Goal: Entertainment & Leisure: Consume media (video, audio)

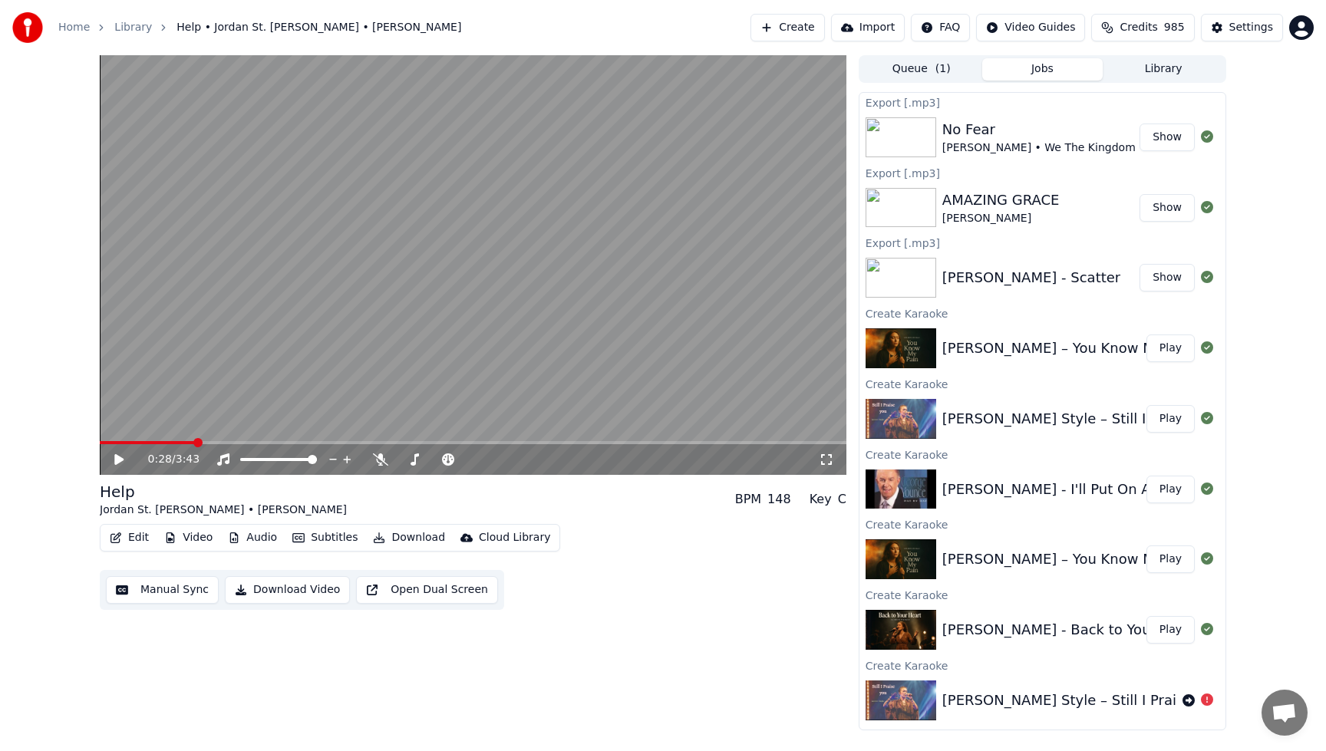
click at [789, 26] on button "Create" at bounding box center [787, 28] width 74 height 28
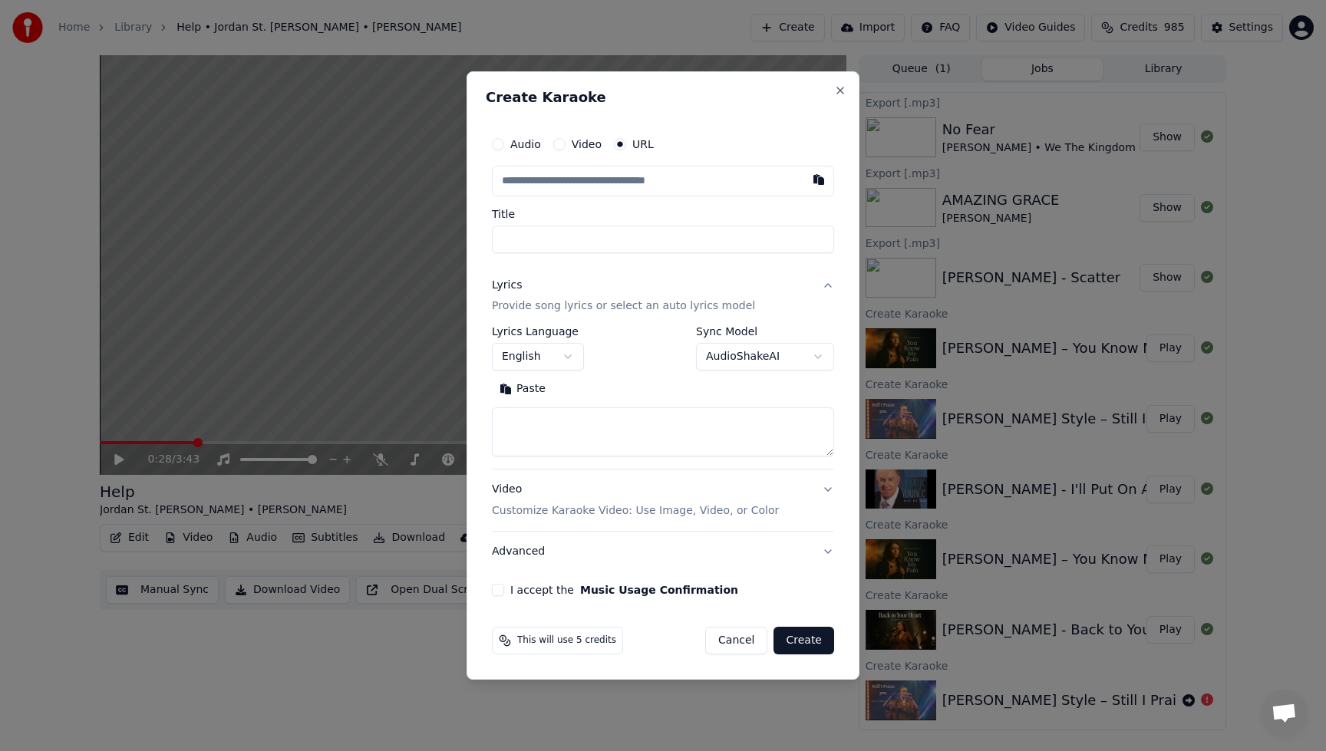
type input "**********"
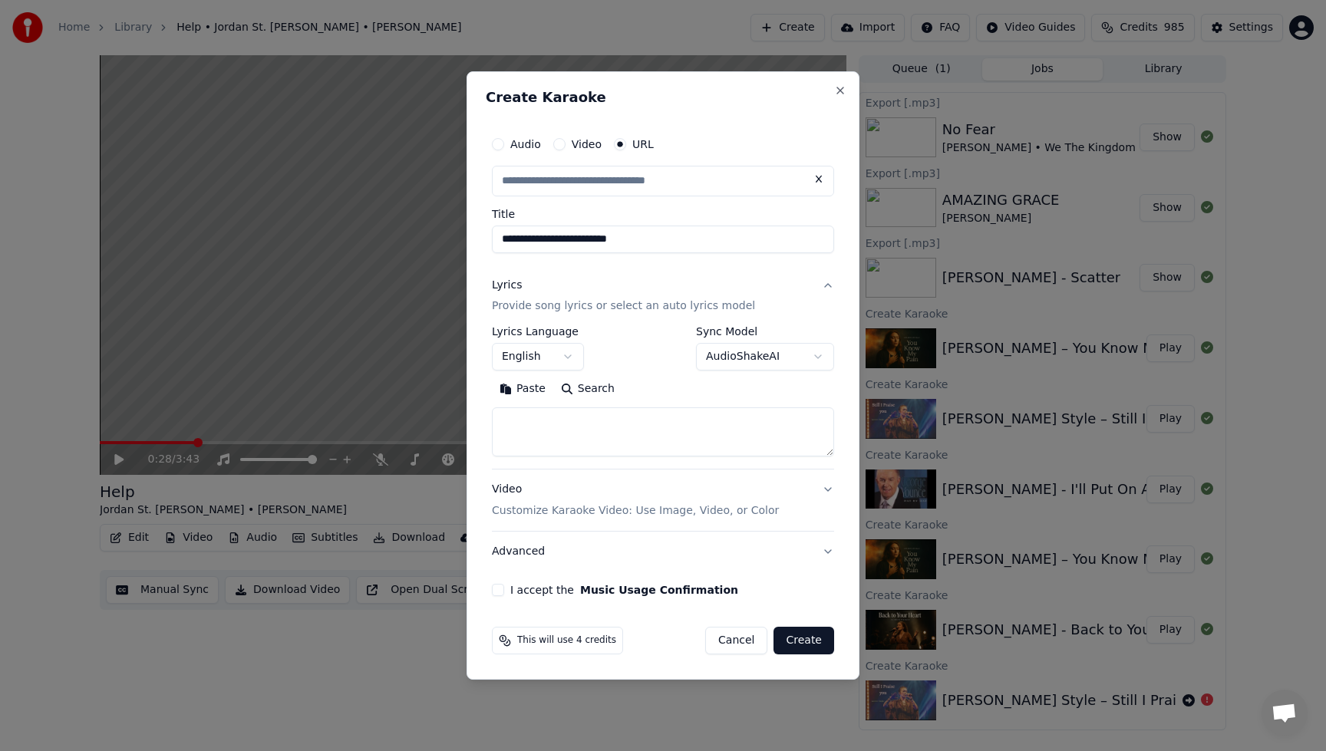
click at [496, 592] on button "I accept the Music Usage Confirmation" at bounding box center [498, 590] width 12 height 12
click at [598, 396] on button "Search" at bounding box center [587, 389] width 69 height 25
type input "**********"
type textarea "**********"
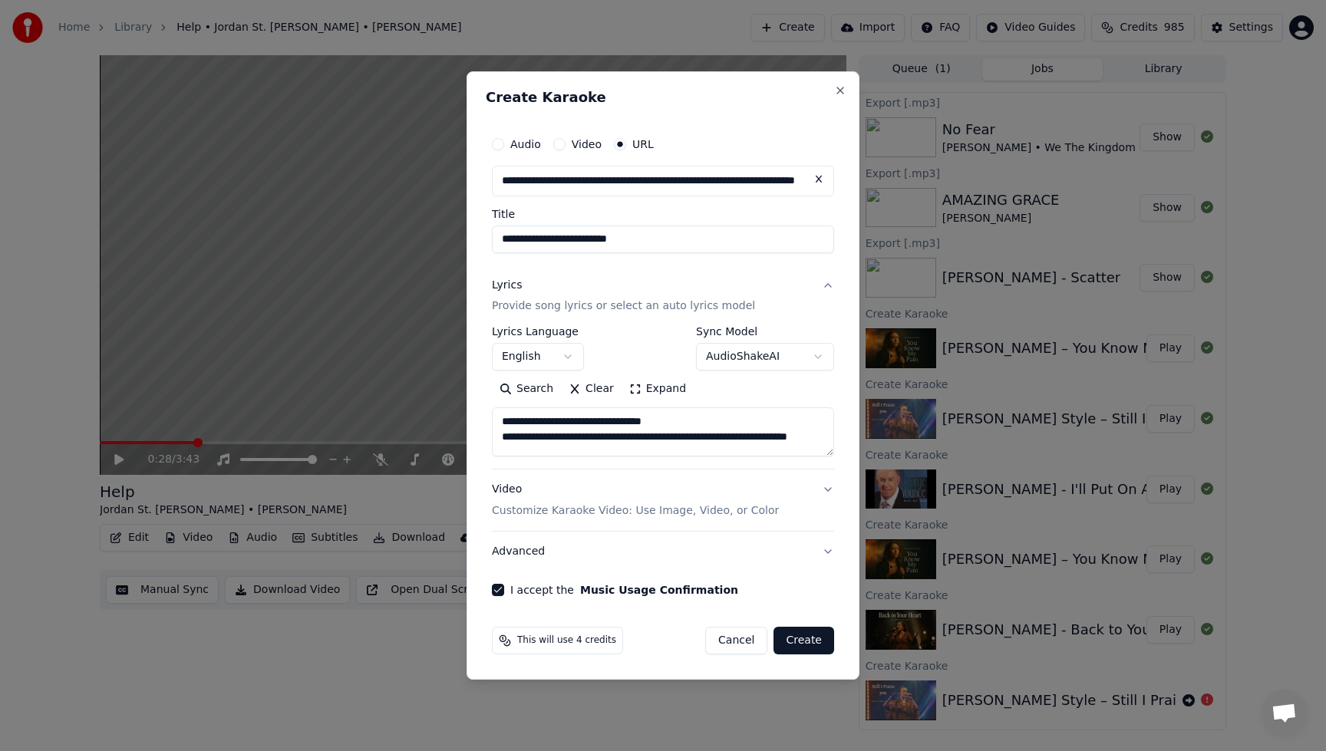
click at [807, 642] on button "Create" at bounding box center [803, 641] width 61 height 28
select select
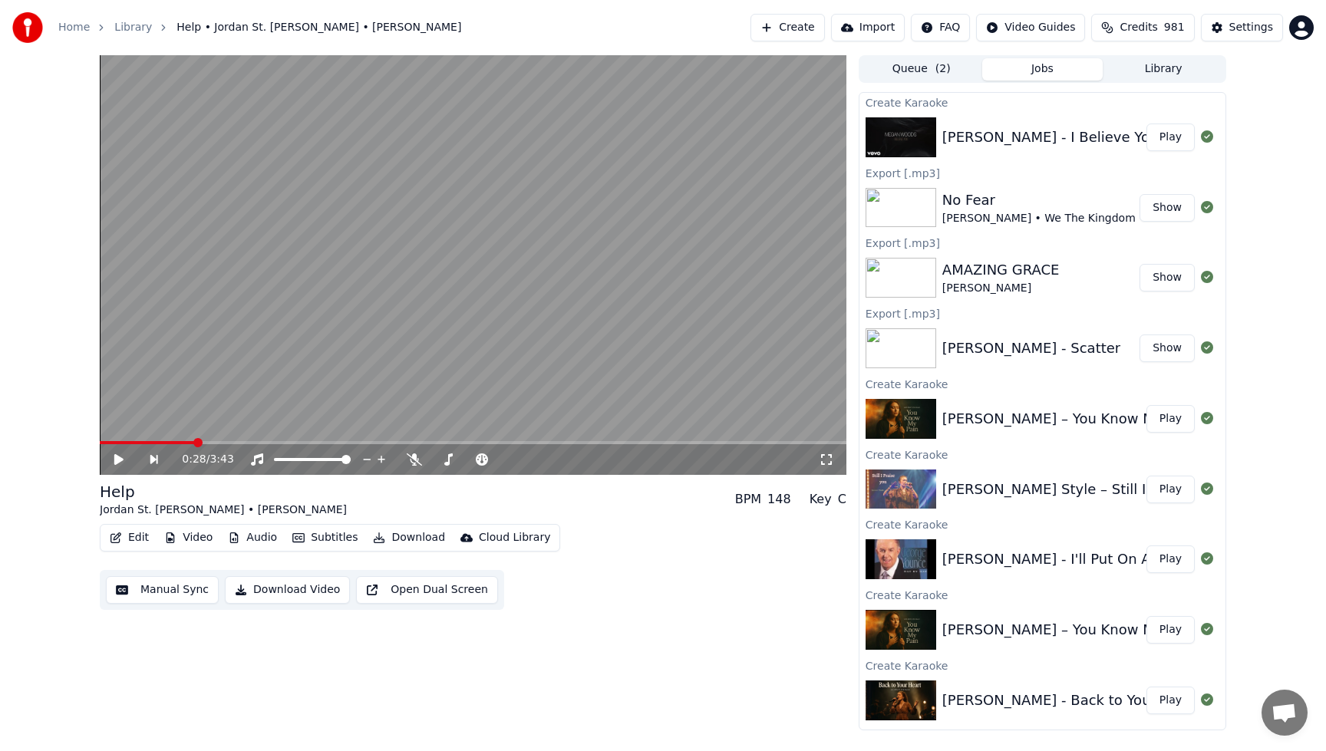
click at [1182, 144] on button "Play" at bounding box center [1170, 138] width 48 height 28
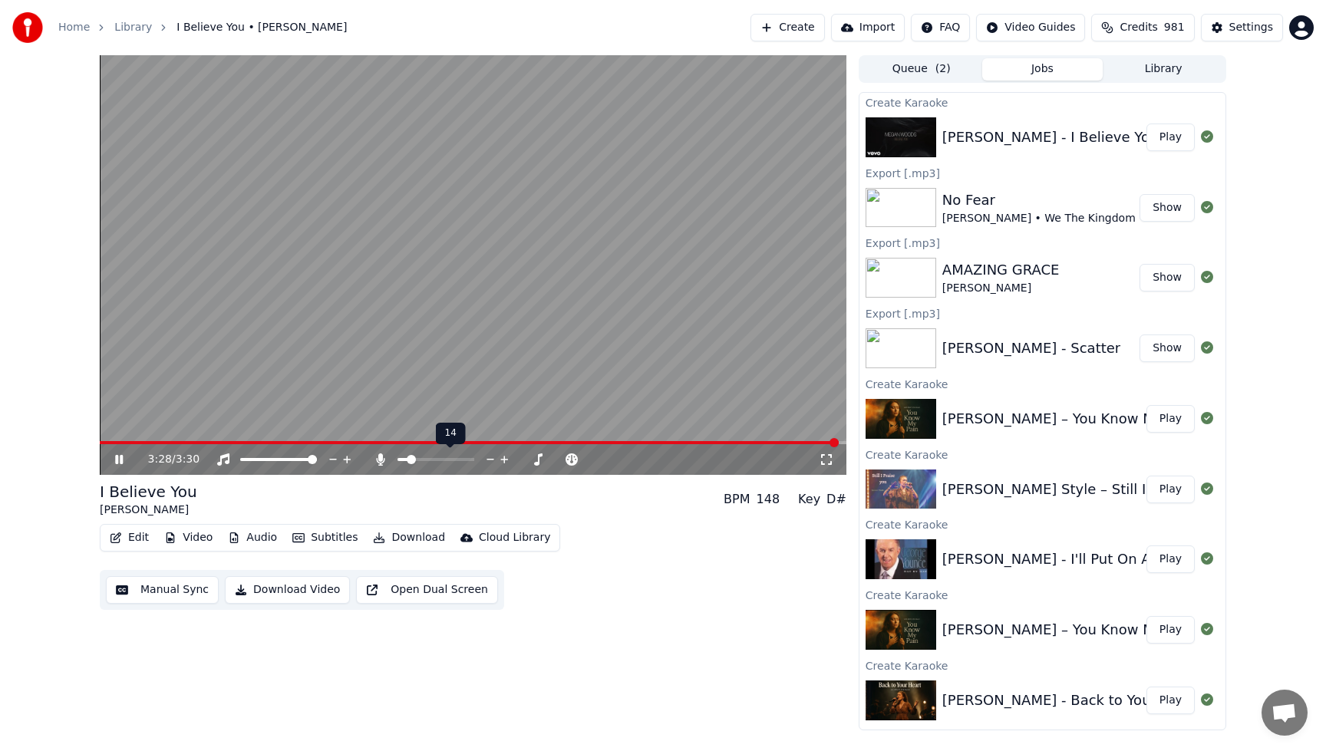
click at [407, 460] on span at bounding box center [435, 459] width 77 height 3
click at [102, 442] on span at bounding box center [472, 442] width 745 height 3
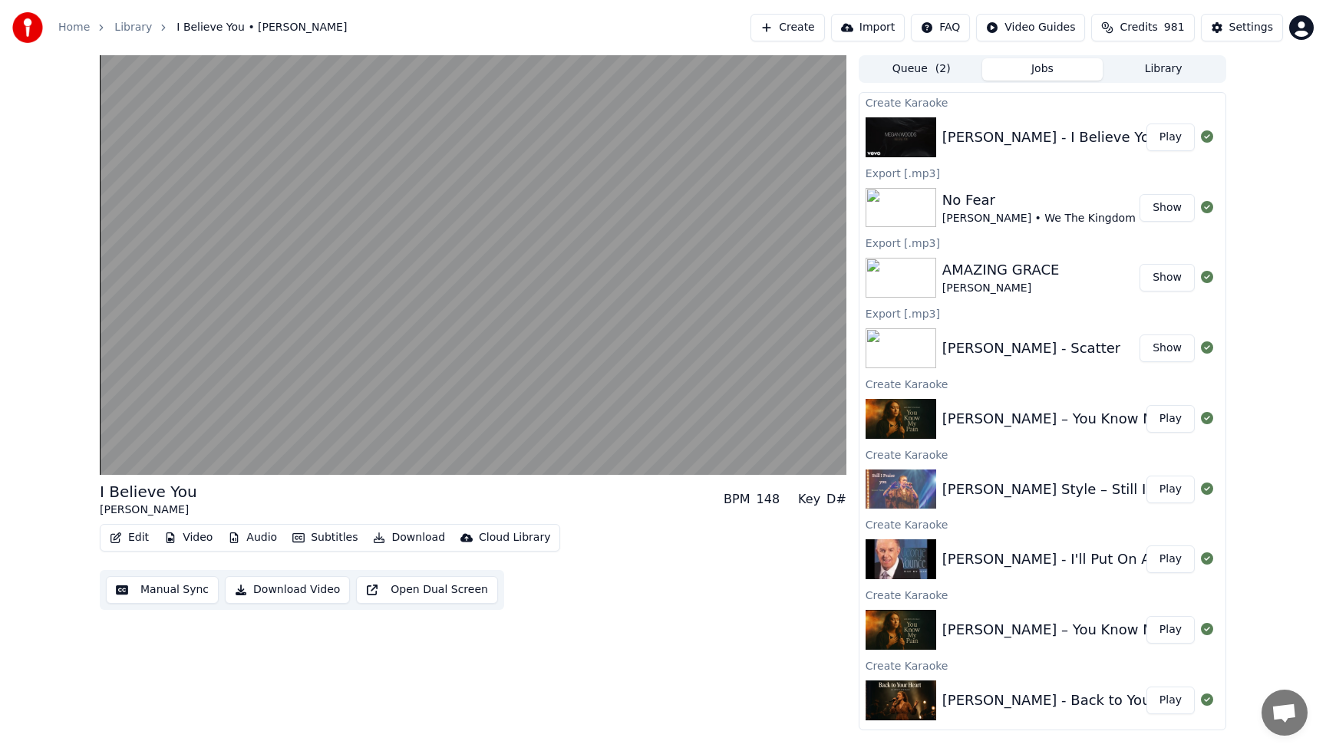
click at [1156, 76] on button "Library" at bounding box center [1163, 69] width 121 height 22
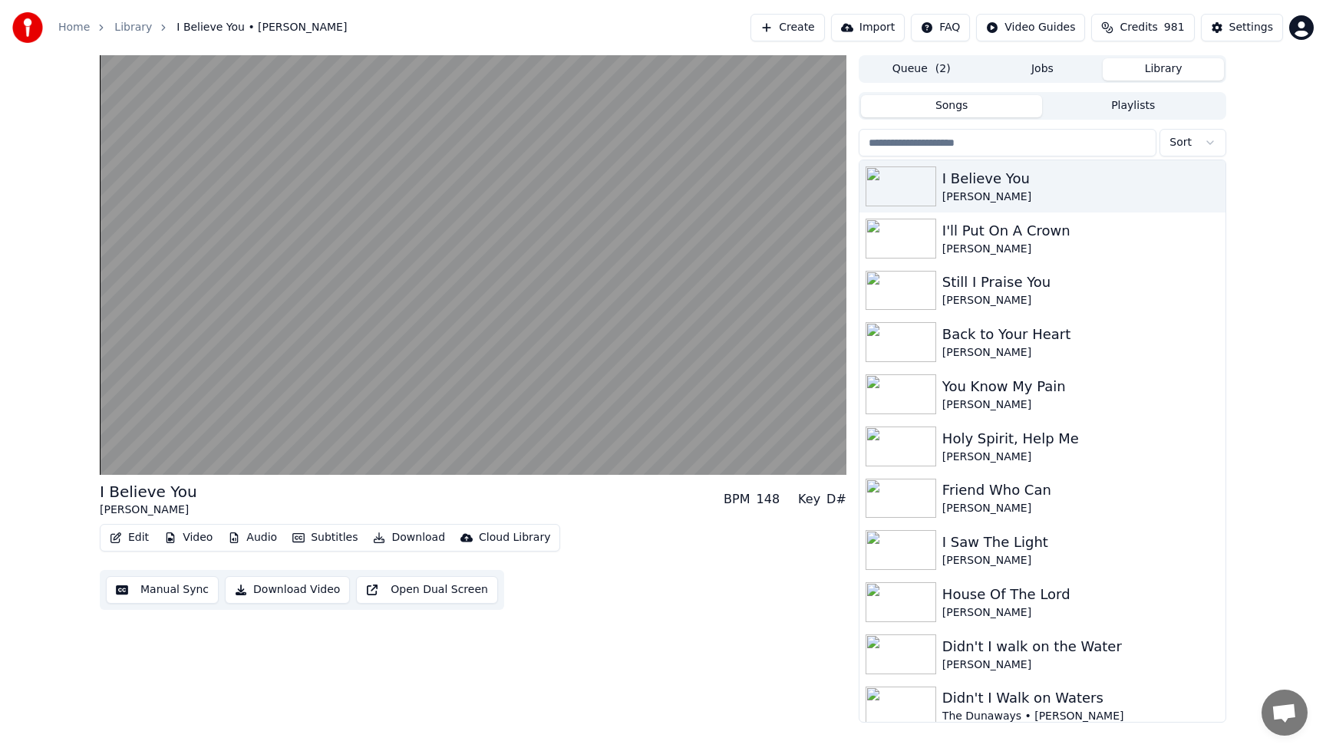
click at [1158, 70] on button "Library" at bounding box center [1163, 69] width 121 height 22
click at [1032, 148] on input "search" at bounding box center [1008, 143] width 298 height 28
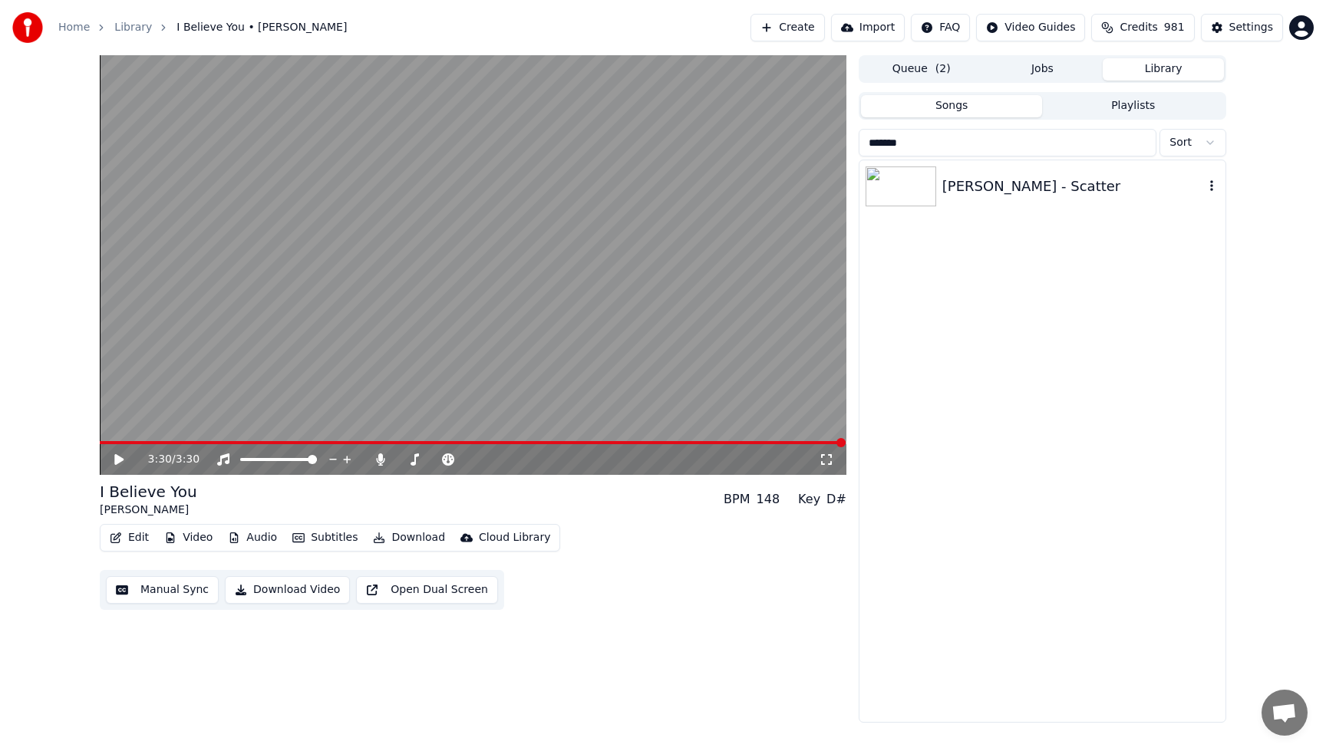
type input "*******"
click at [1015, 181] on div "[PERSON_NAME] - Scatter" at bounding box center [1073, 186] width 262 height 21
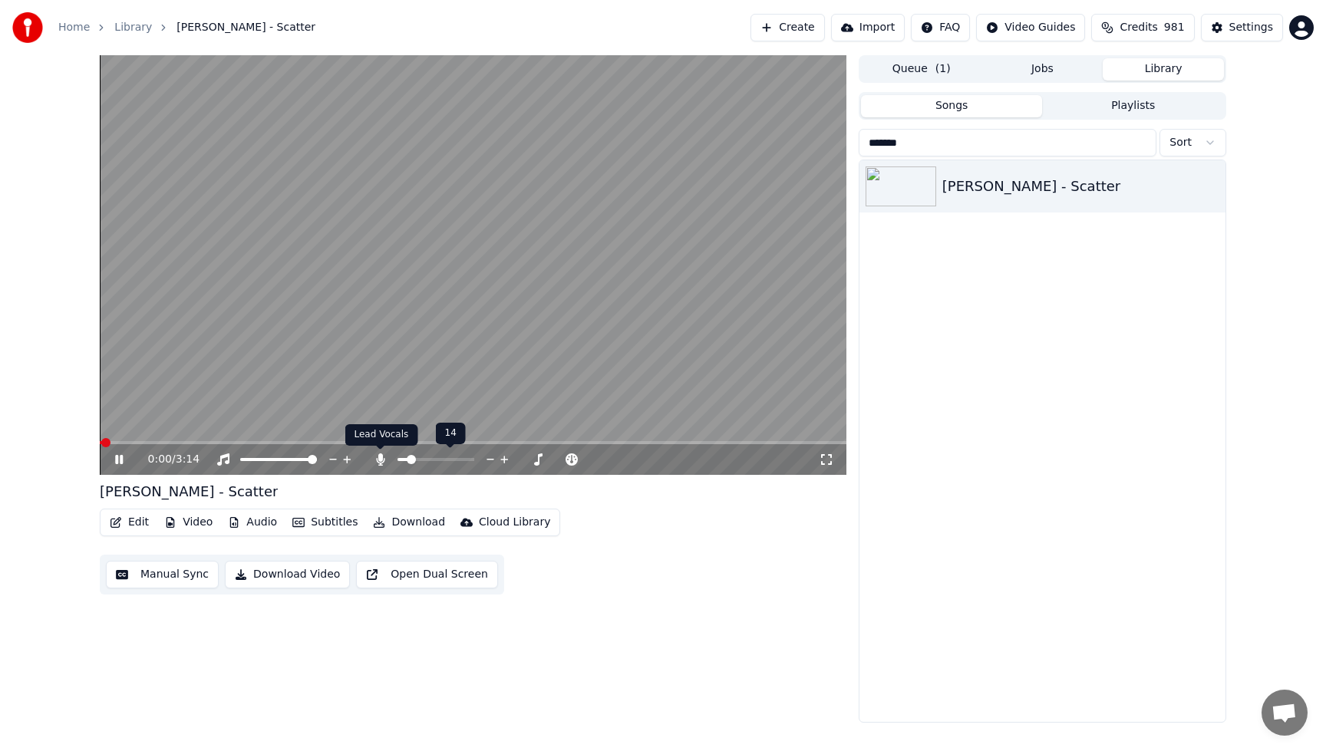
click at [377, 458] on icon at bounding box center [380, 459] width 8 height 12
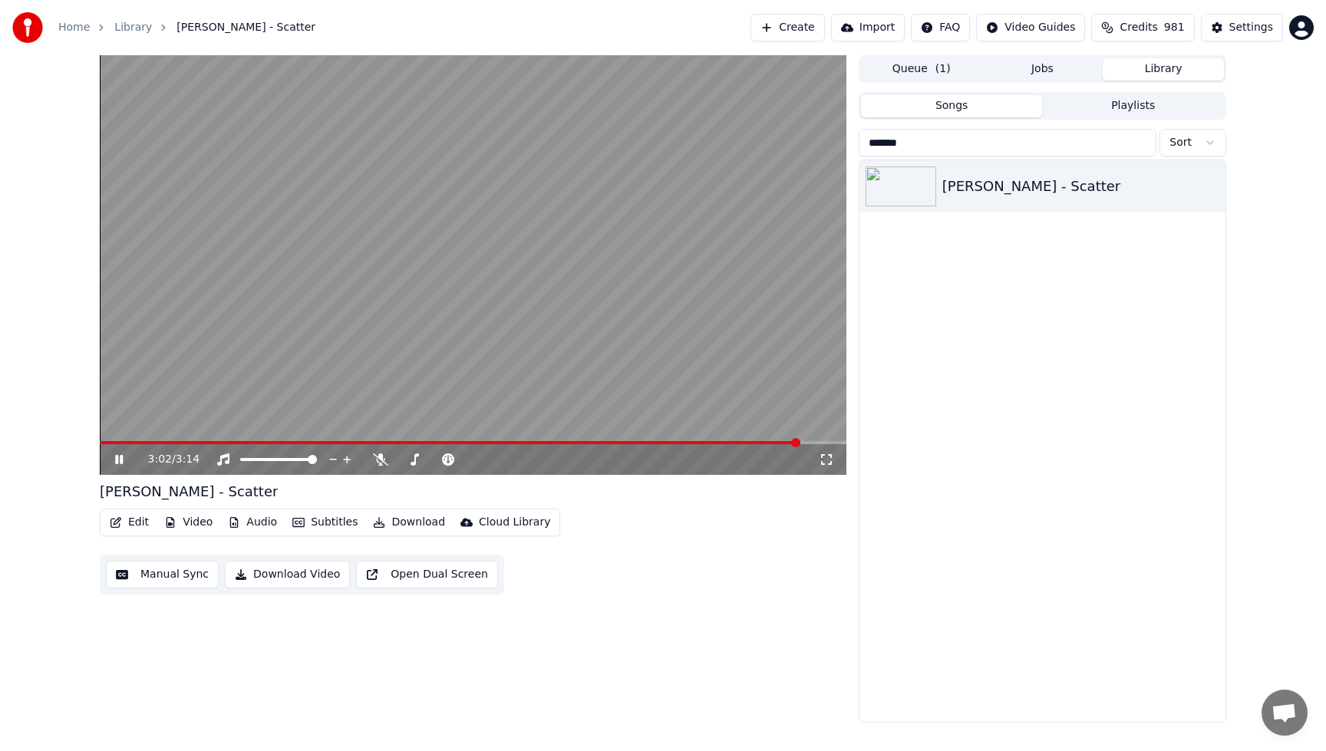
click at [1140, 142] on input "*******" at bounding box center [1008, 143] width 298 height 28
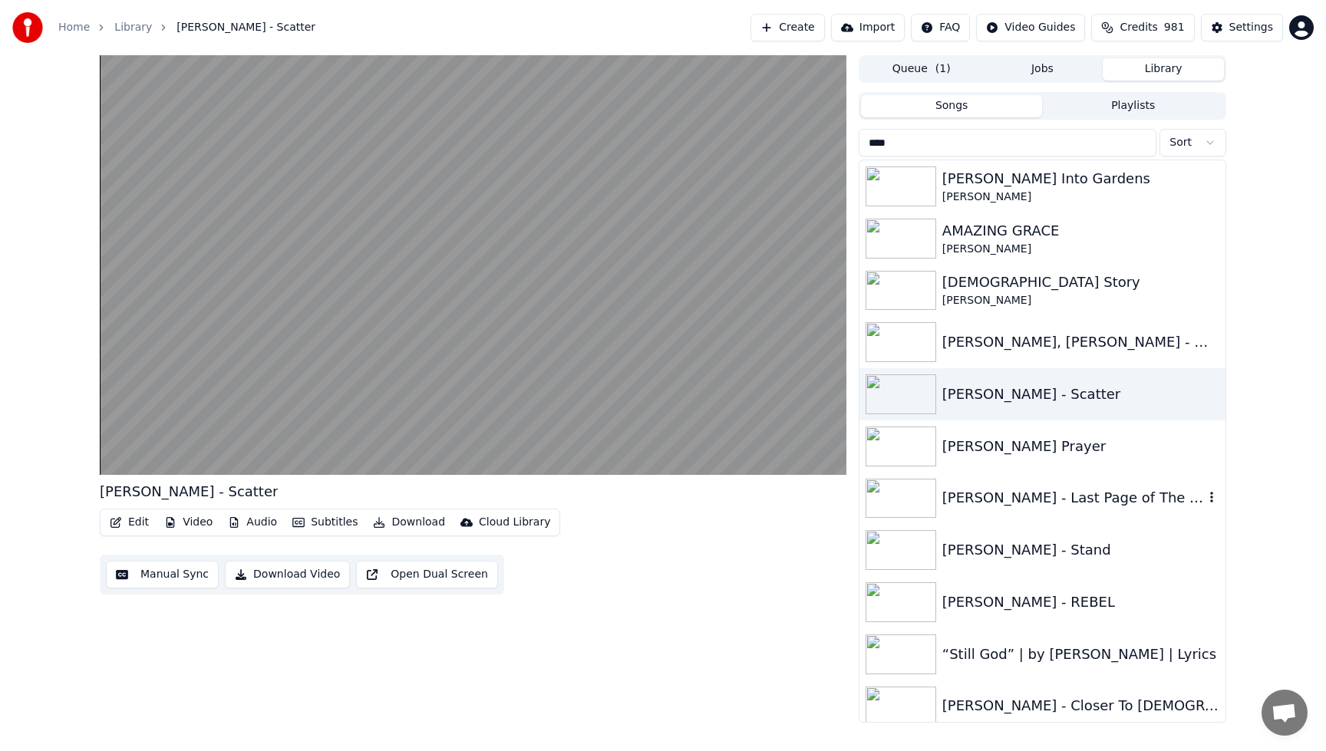
type input "****"
click at [1073, 498] on div "[PERSON_NAME] - Last Page of The [DEMOGRAPHIC_DATA] ft. [PERSON_NAME]" at bounding box center [1073, 497] width 262 height 21
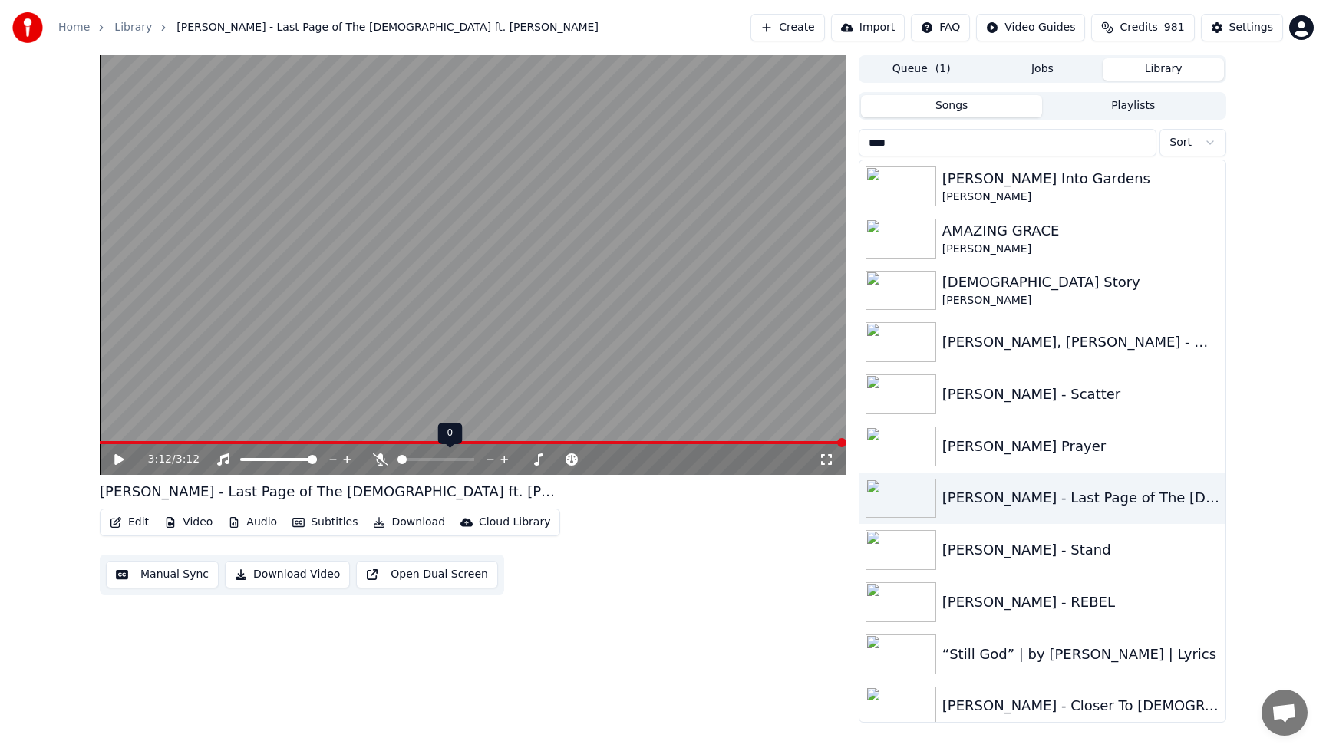
click at [407, 459] on span at bounding box center [435, 459] width 77 height 3
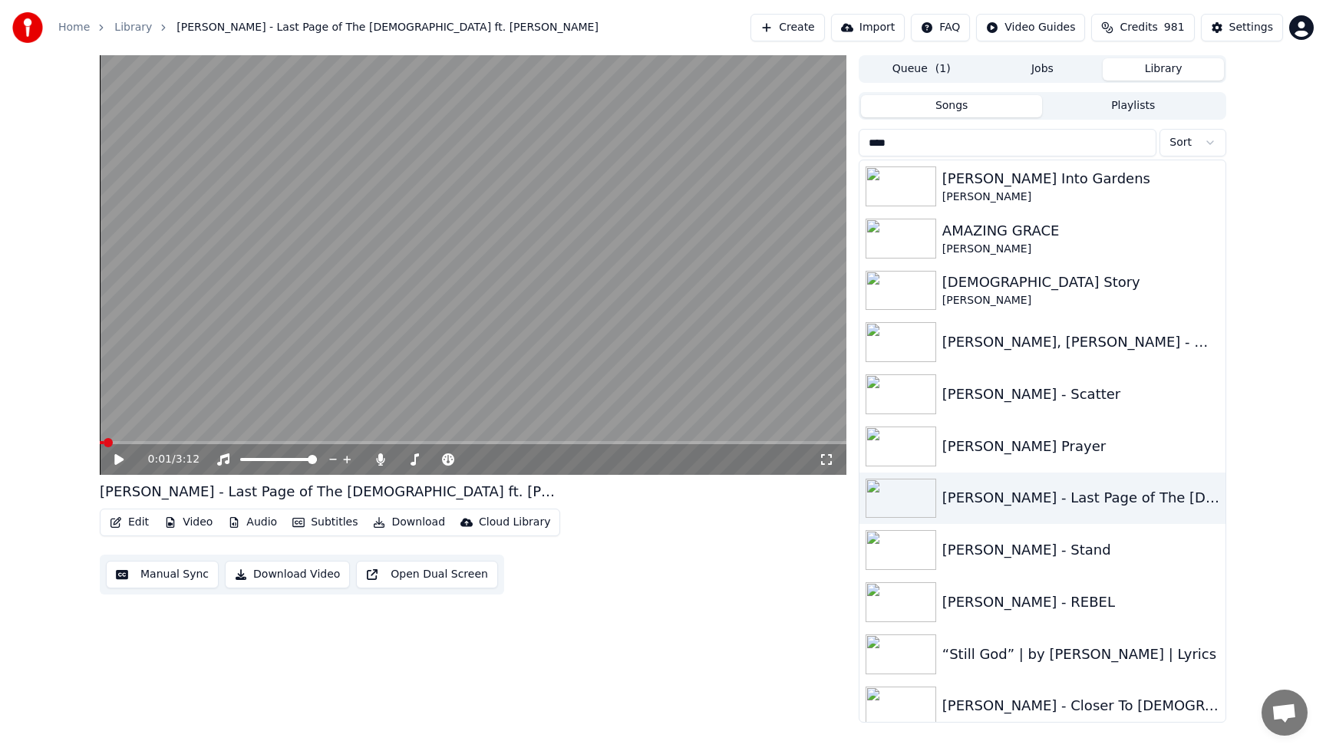
click at [104, 443] on span at bounding box center [102, 442] width 4 height 3
click at [116, 457] on icon at bounding box center [118, 459] width 9 height 11
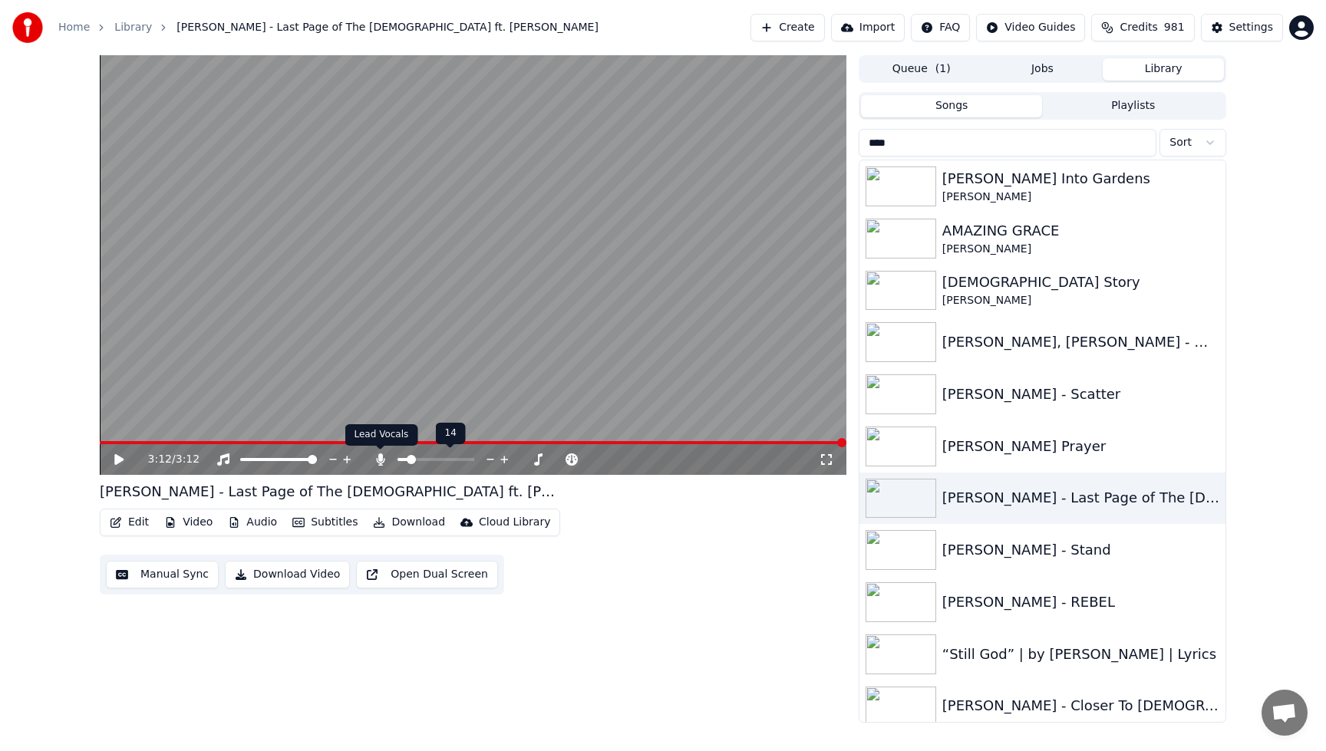
click at [381, 461] on icon at bounding box center [380, 459] width 8 height 12
click at [381, 461] on icon at bounding box center [380, 459] width 15 height 12
click at [117, 457] on icon at bounding box center [118, 459] width 9 height 11
click at [381, 461] on icon at bounding box center [380, 459] width 15 height 12
click at [116, 462] on icon at bounding box center [118, 459] width 9 height 11
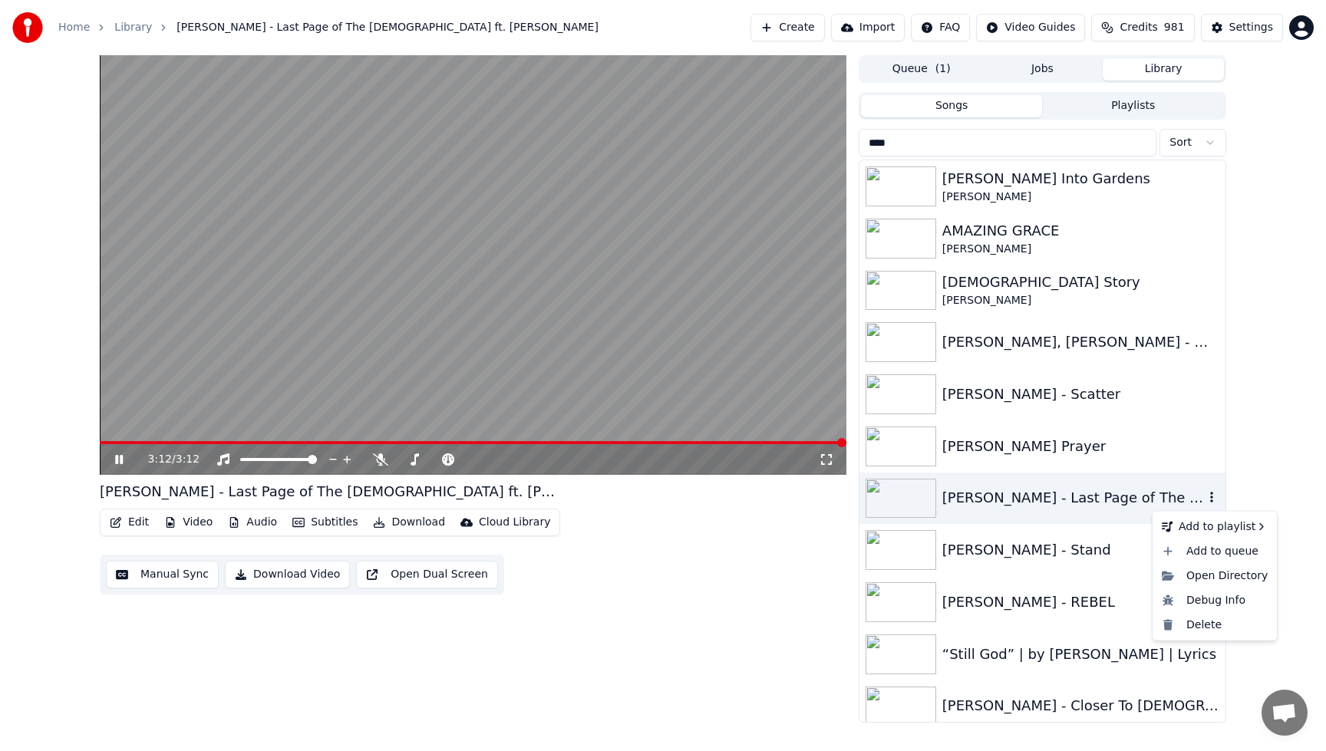
click at [1211, 496] on icon "button" at bounding box center [1211, 497] width 15 height 12
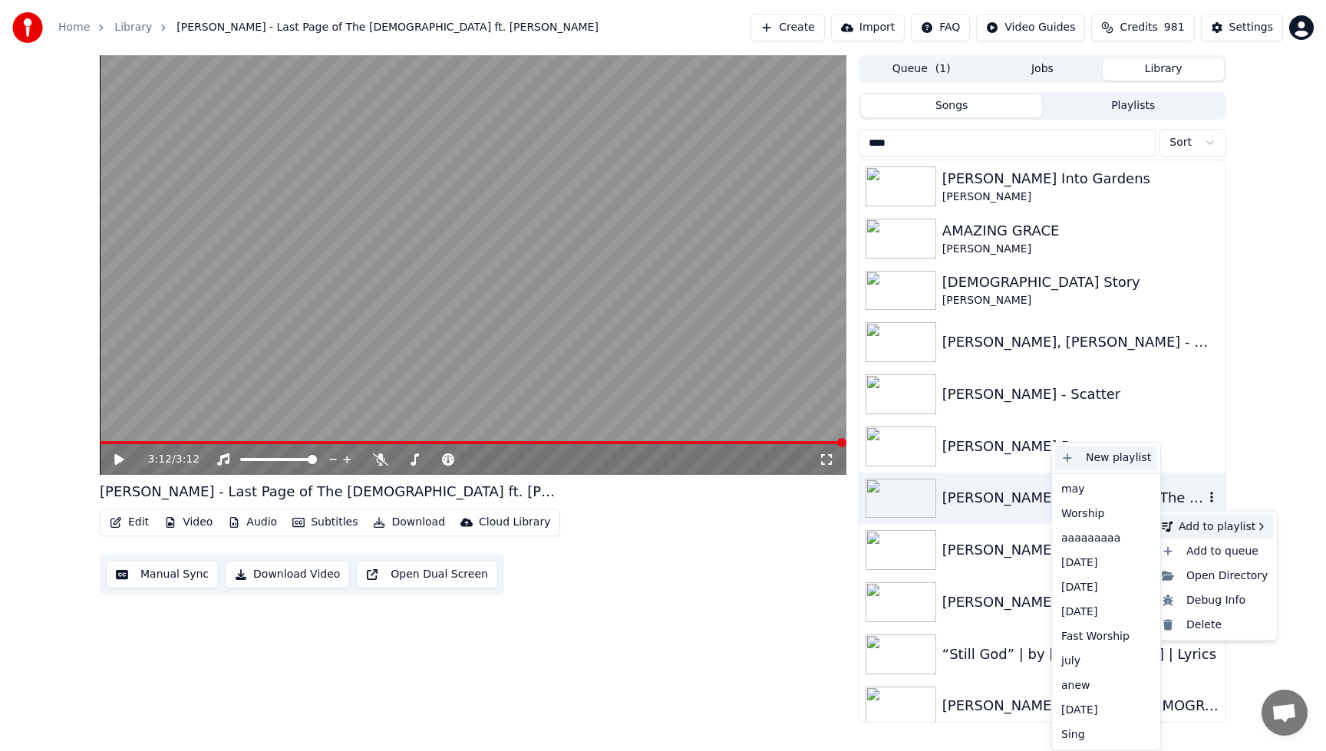
click at [1091, 457] on div "New playlist" at bounding box center [1106, 458] width 102 height 25
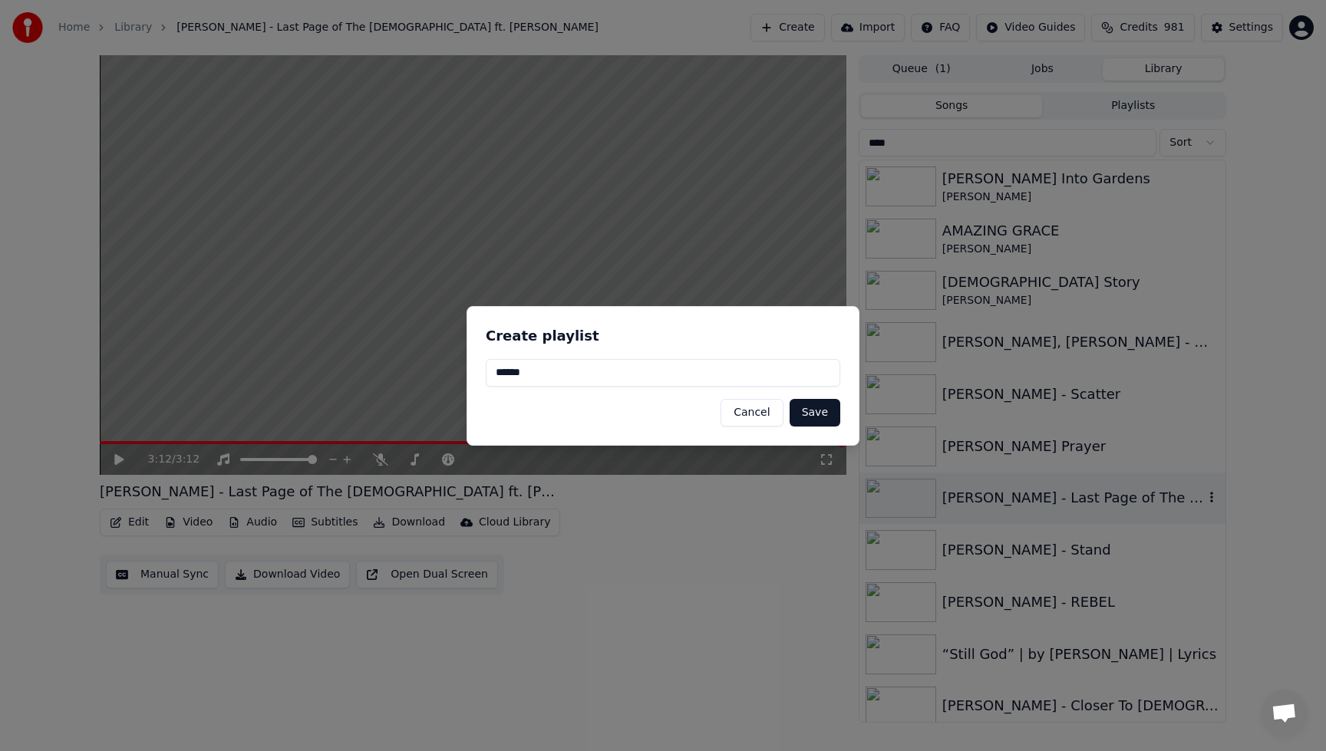
type input "******"
click at [822, 415] on button "Save" at bounding box center [814, 413] width 51 height 28
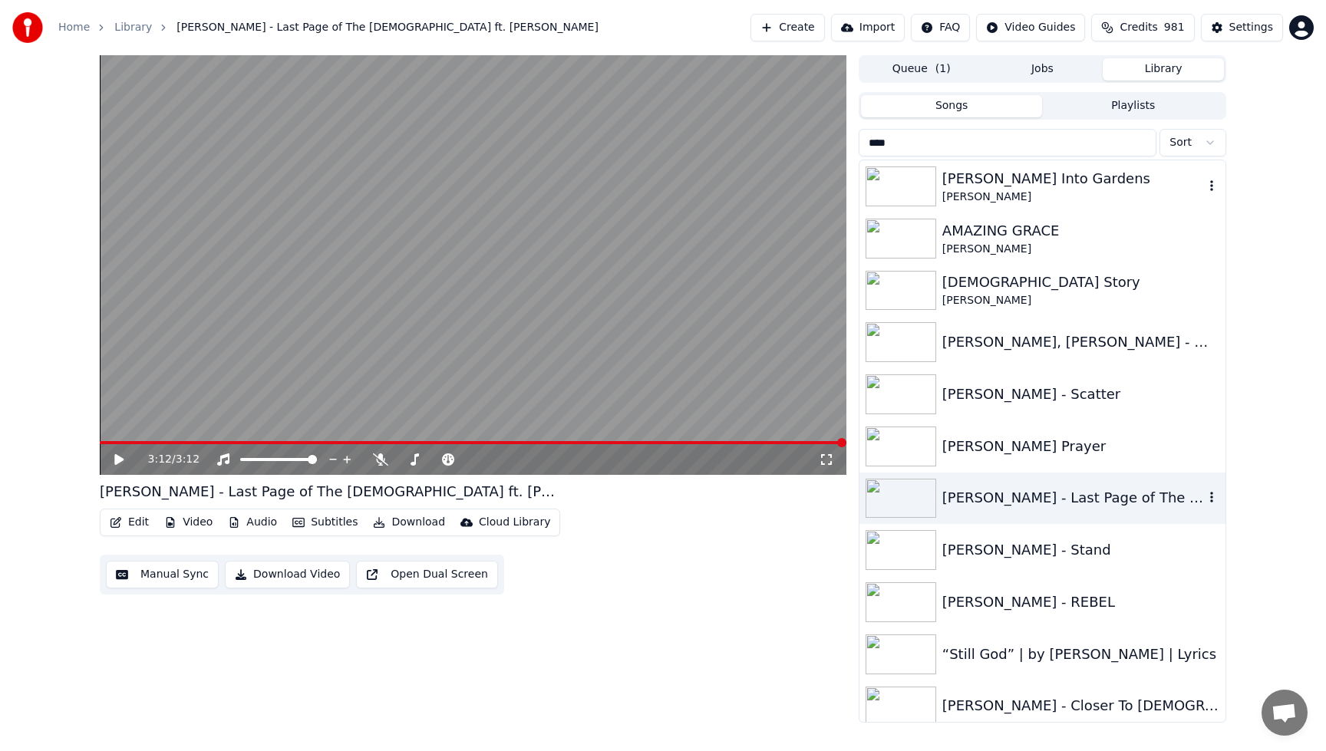
click at [1002, 186] on div "[PERSON_NAME] Into Gardens" at bounding box center [1073, 178] width 262 height 21
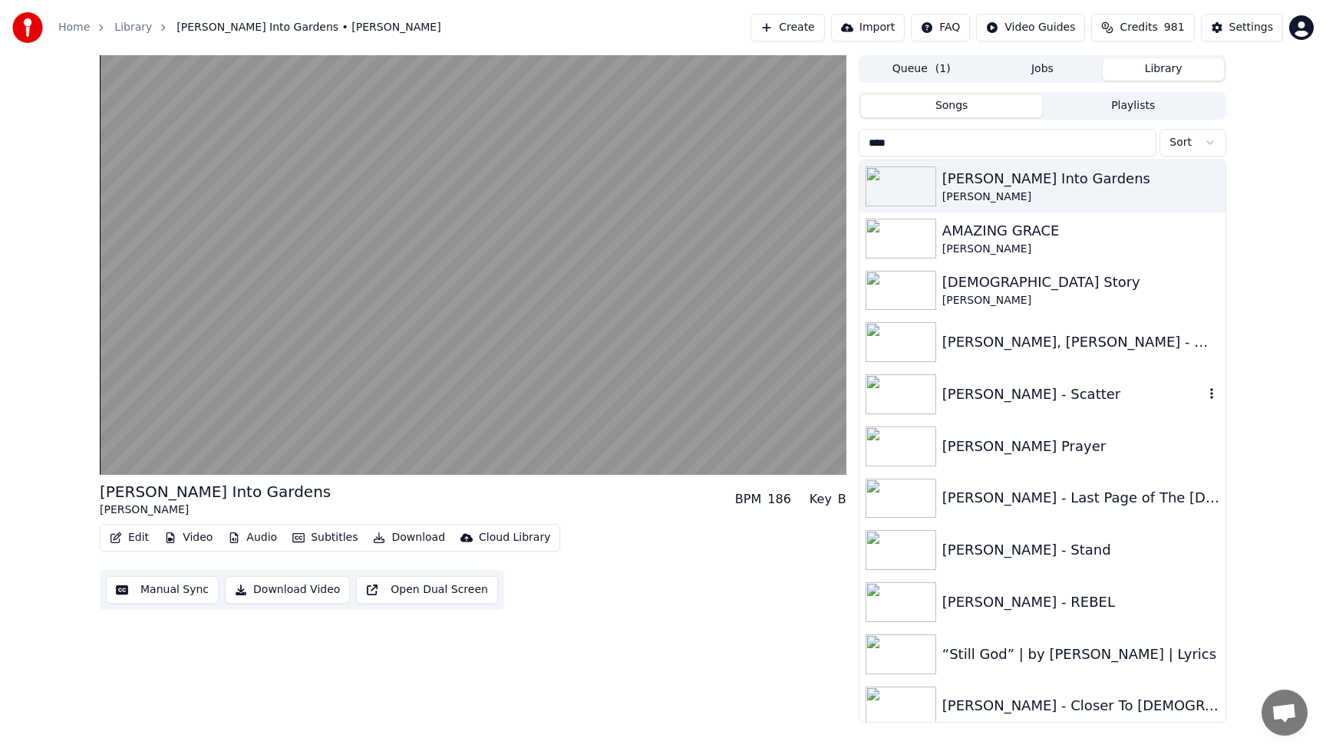
click at [1001, 390] on div "[PERSON_NAME] - Scatter" at bounding box center [1073, 394] width 262 height 21
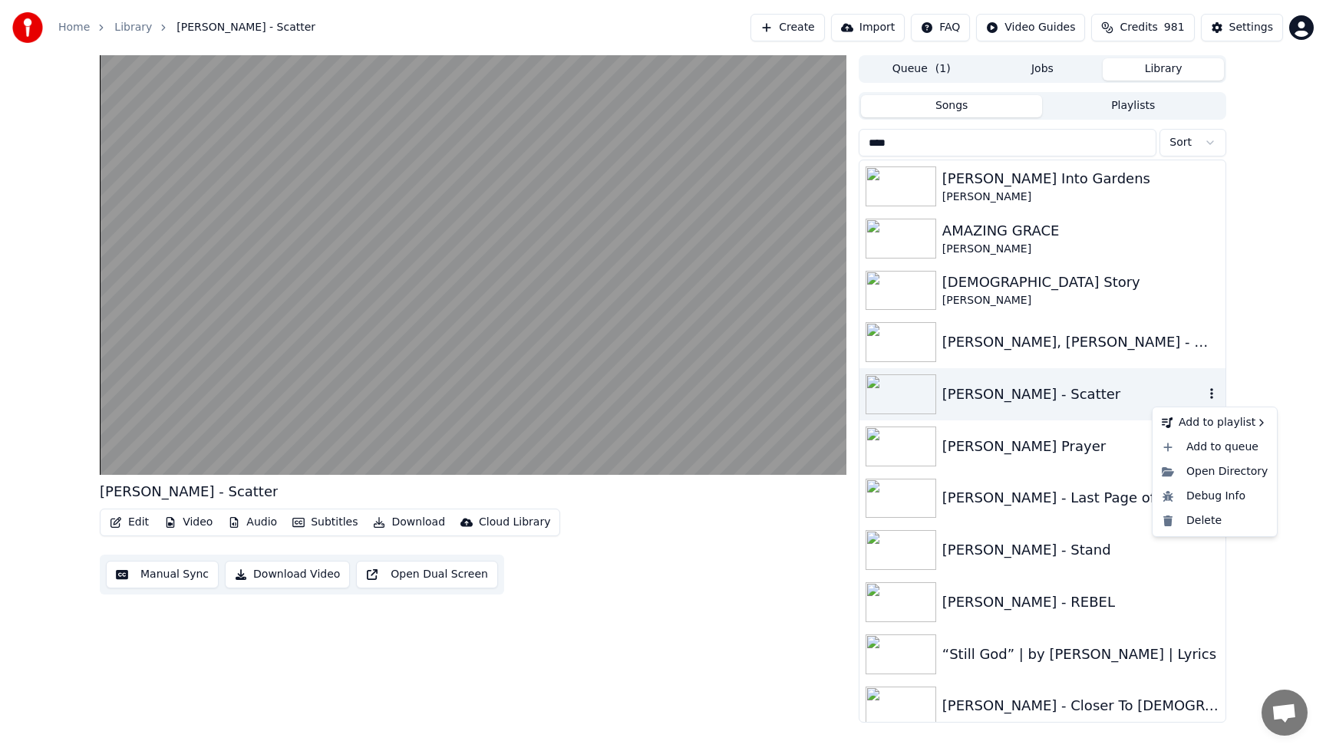
click at [1211, 391] on icon "button" at bounding box center [1211, 393] width 3 height 11
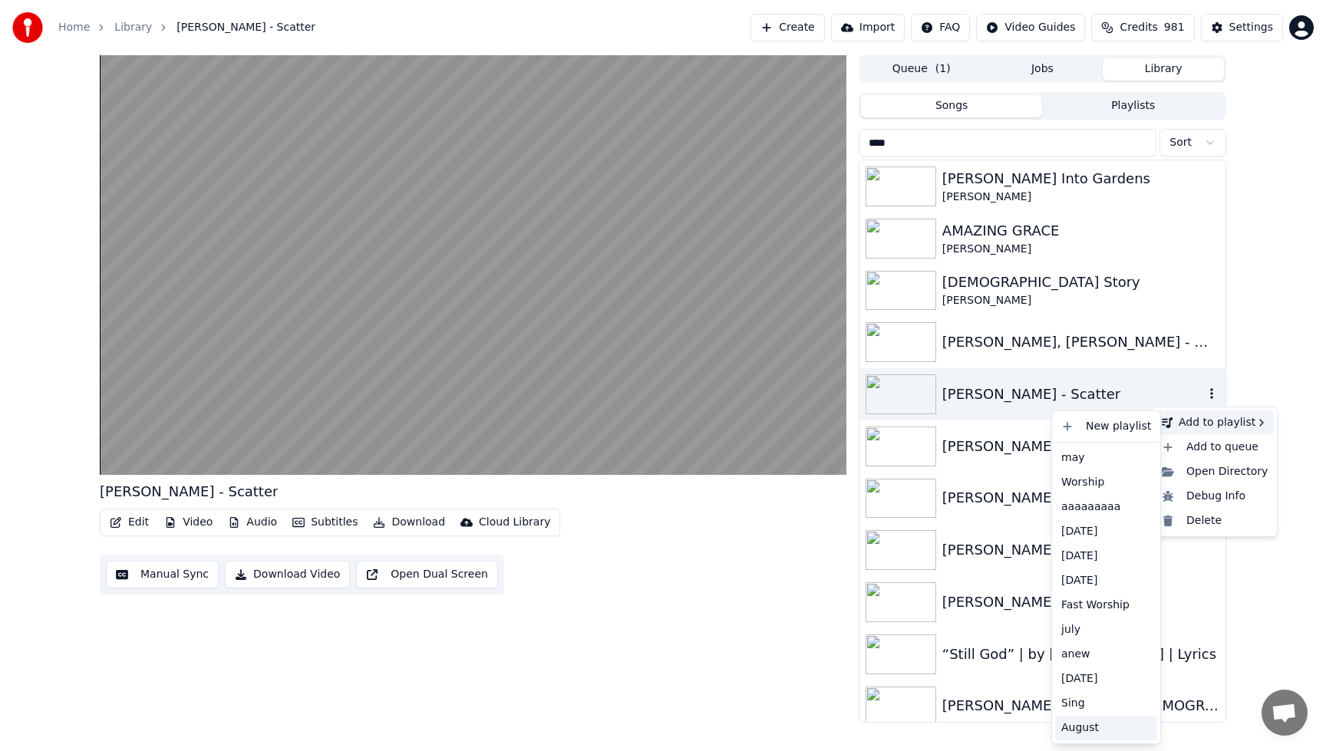
click at [1076, 727] on div "August" at bounding box center [1106, 728] width 102 height 25
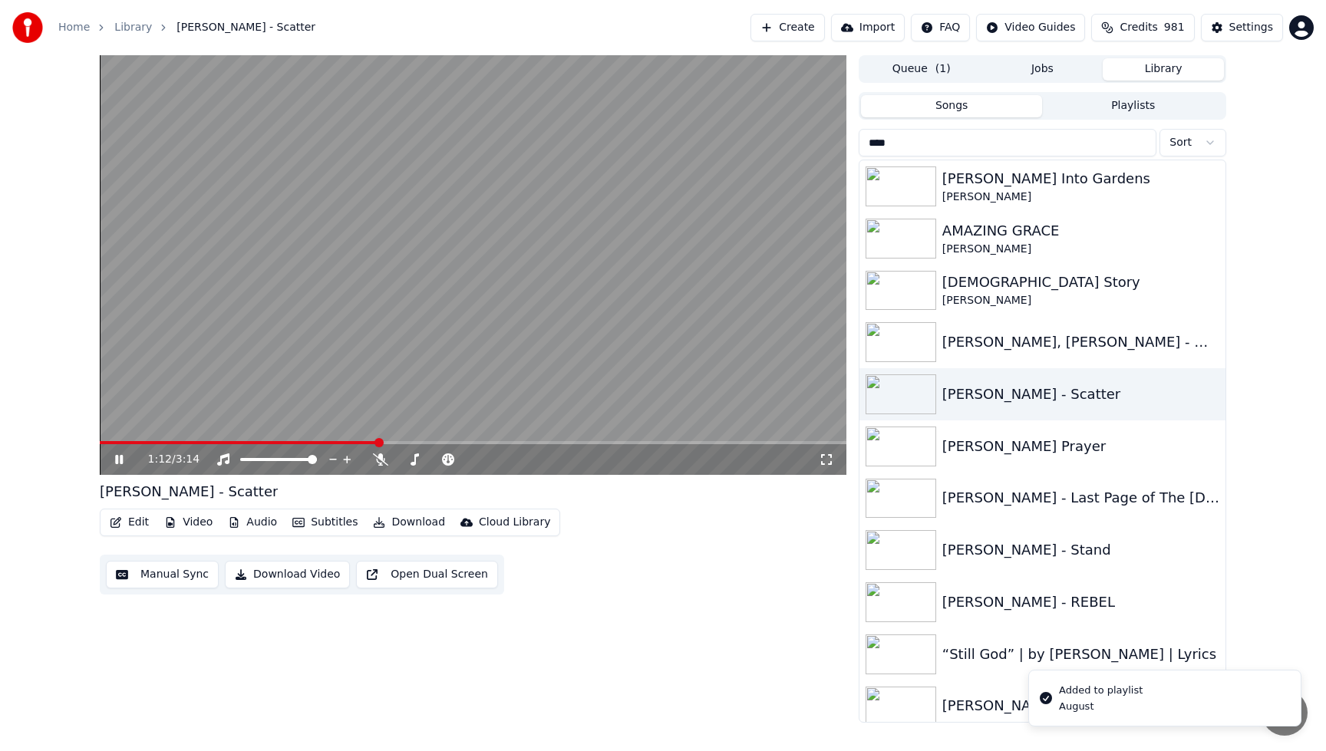
click at [518, 203] on video at bounding box center [473, 265] width 747 height 420
click at [1065, 698] on div "[PERSON_NAME] - Closer To [DEMOGRAPHIC_DATA]" at bounding box center [1073, 705] width 262 height 21
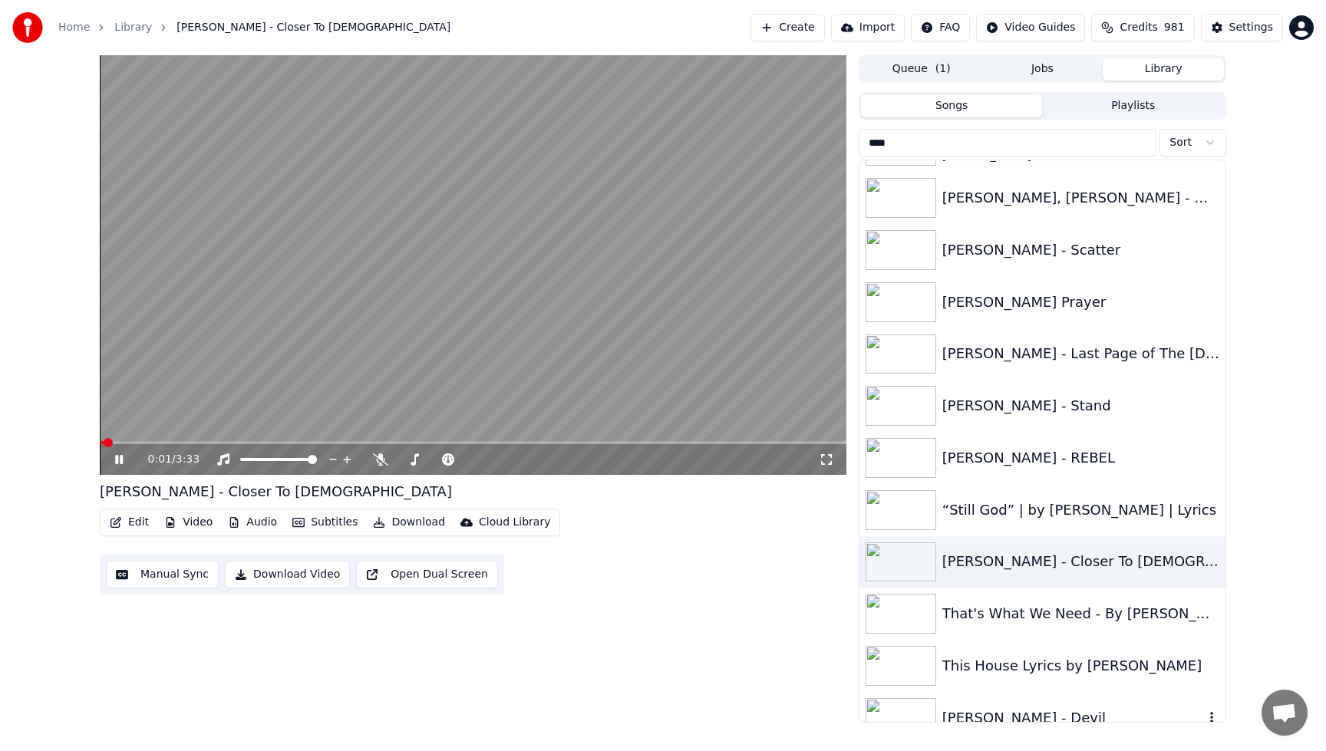
scroll to position [153, 0]
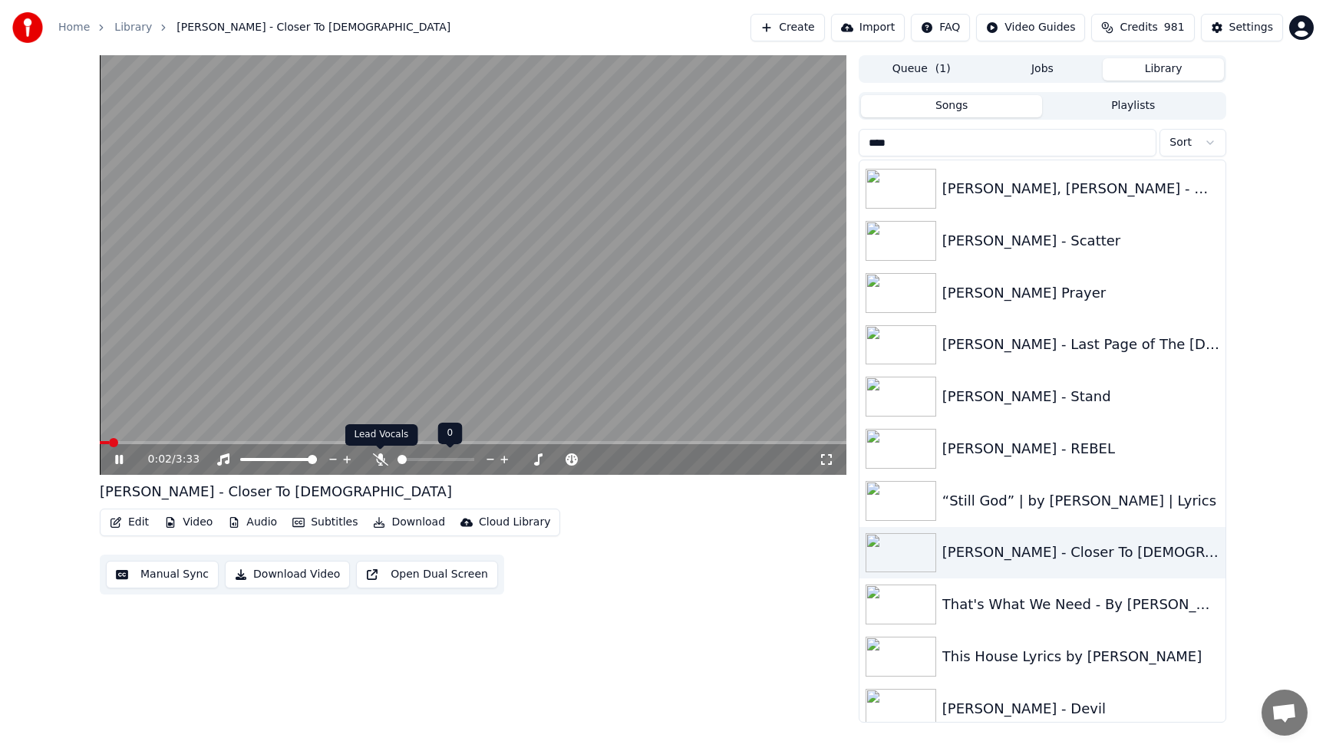
click at [376, 456] on icon at bounding box center [380, 459] width 15 height 12
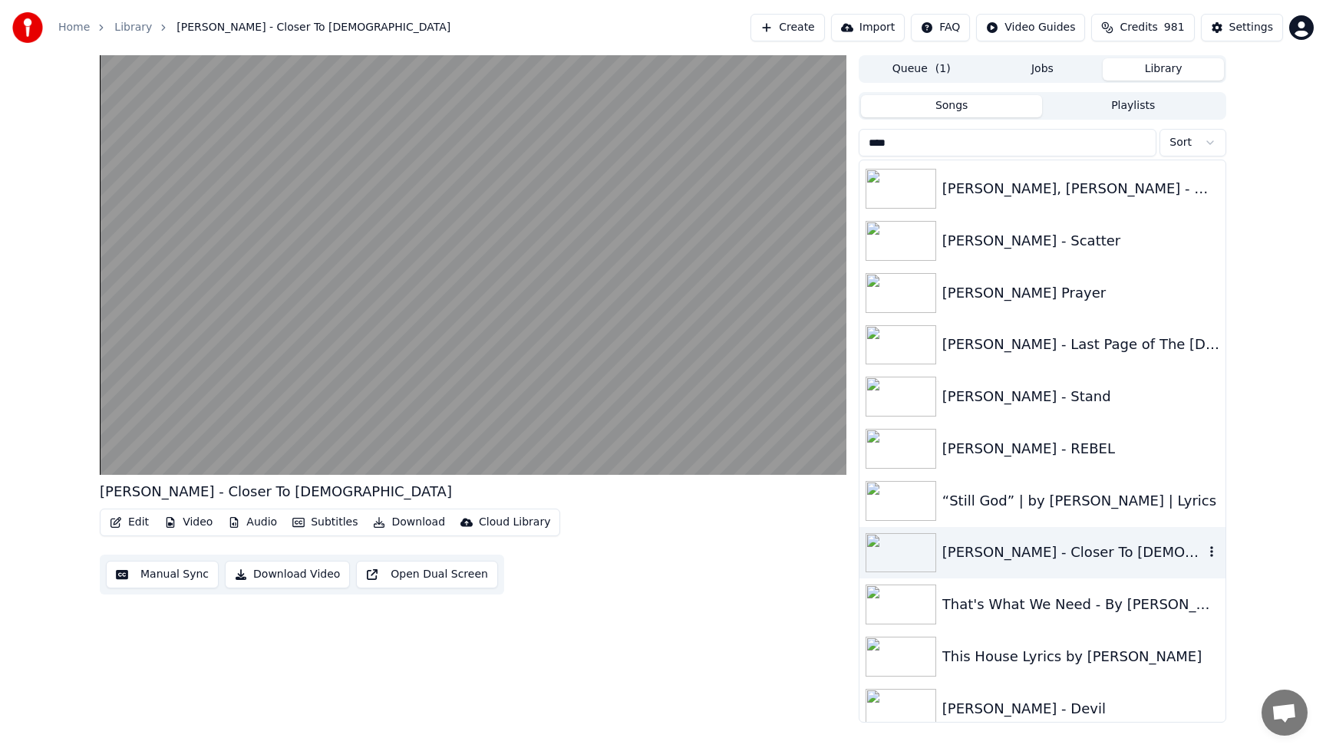
click at [1115, 549] on div "[PERSON_NAME] - Closer To [DEMOGRAPHIC_DATA]" at bounding box center [1073, 552] width 262 height 21
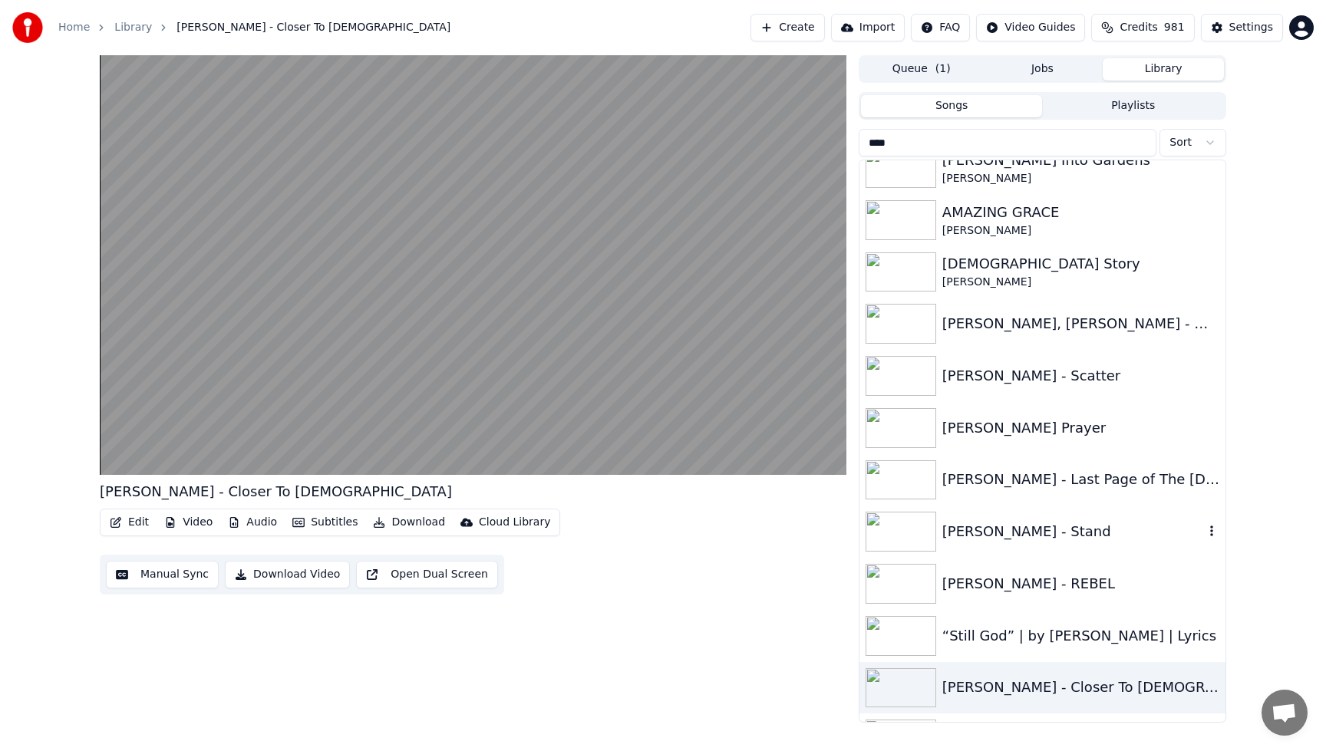
scroll to position [0, 0]
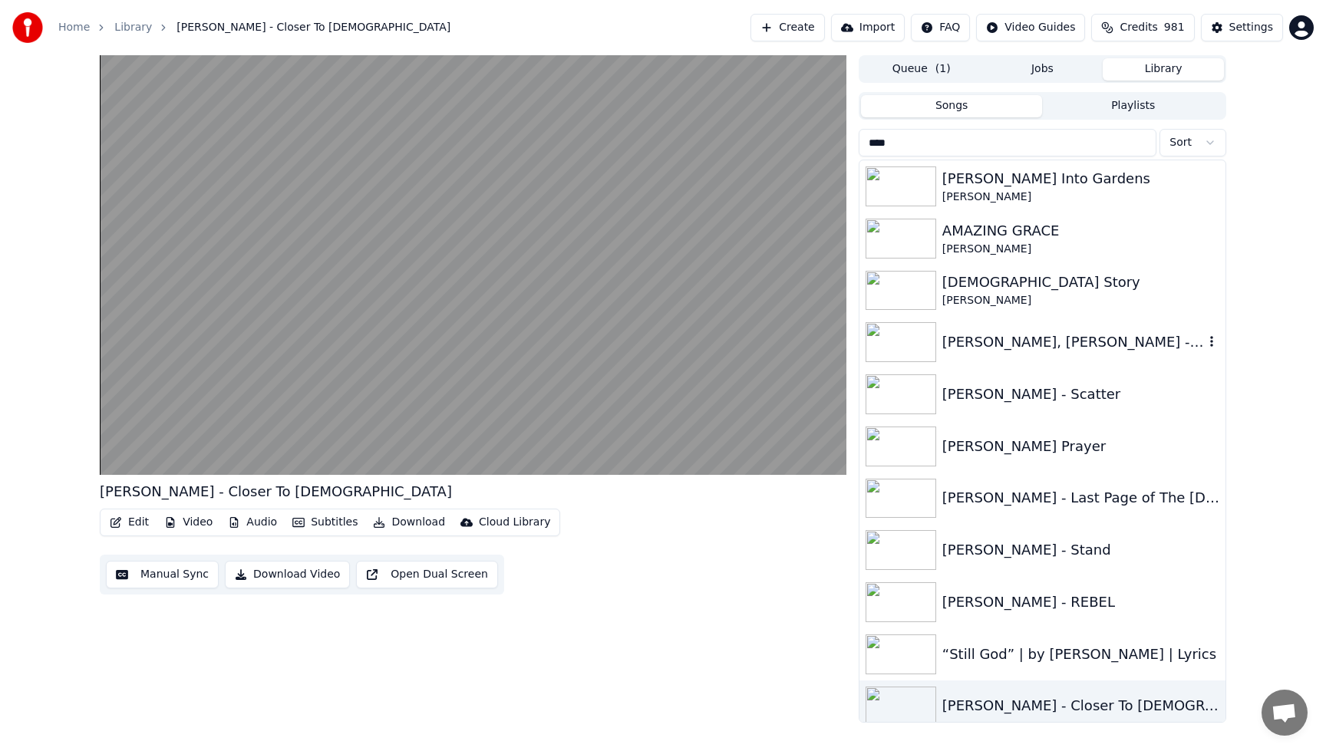
click at [1179, 343] on div "[PERSON_NAME], [PERSON_NAME] - Me on Your Mind ft. [PERSON_NAME]" at bounding box center [1073, 341] width 262 height 21
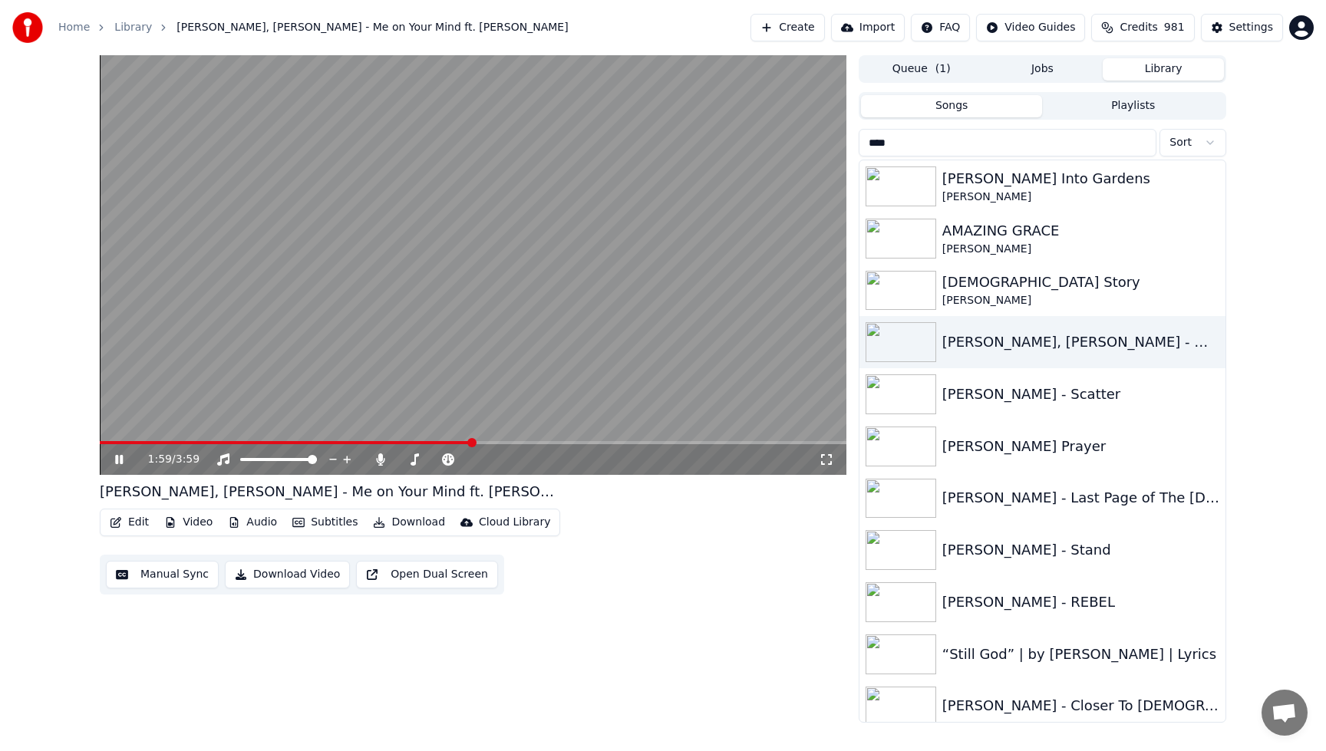
click at [582, 167] on video at bounding box center [473, 265] width 747 height 420
click at [377, 459] on icon at bounding box center [380, 459] width 8 height 12
click at [103, 441] on span at bounding box center [101, 442] width 3 height 3
click at [125, 460] on icon at bounding box center [130, 459] width 36 height 12
click at [519, 457] on icon at bounding box center [524, 459] width 15 height 15
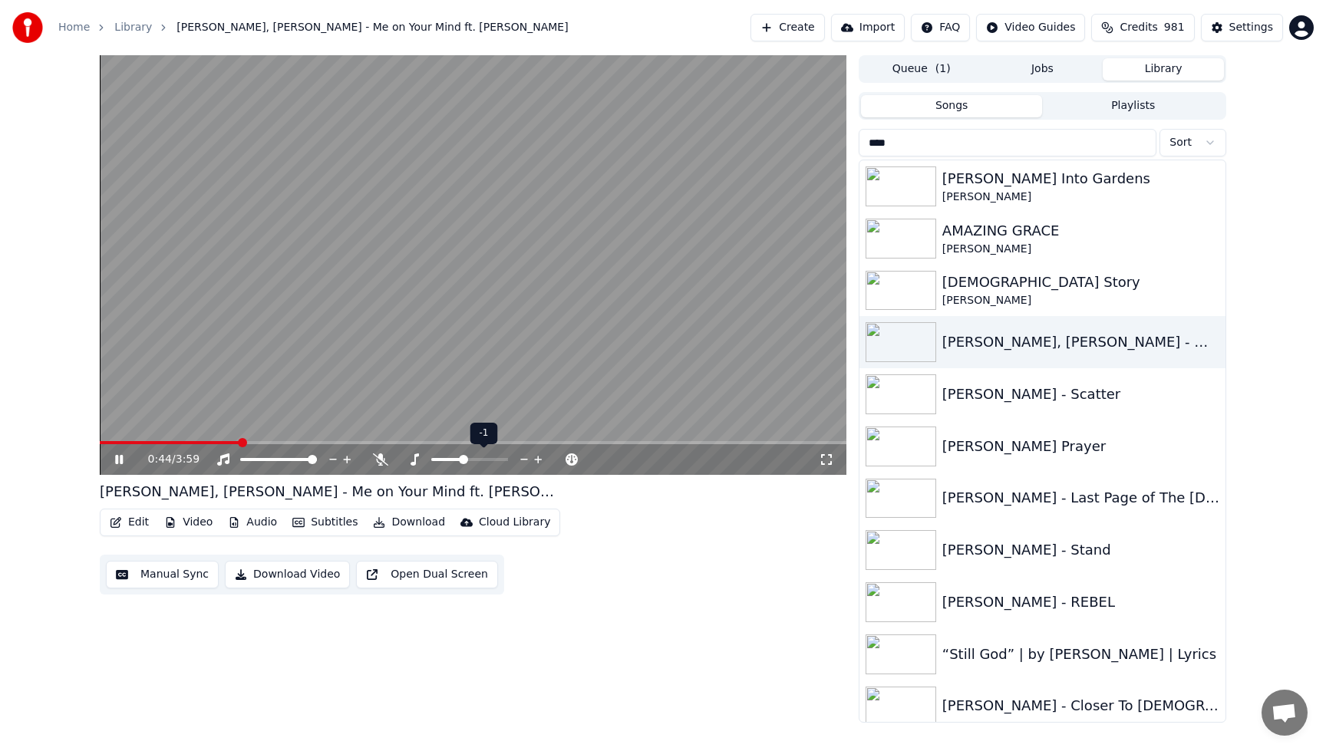
click at [537, 458] on icon at bounding box center [538, 460] width 8 height 8
click at [522, 460] on icon at bounding box center [524, 460] width 8 height 2
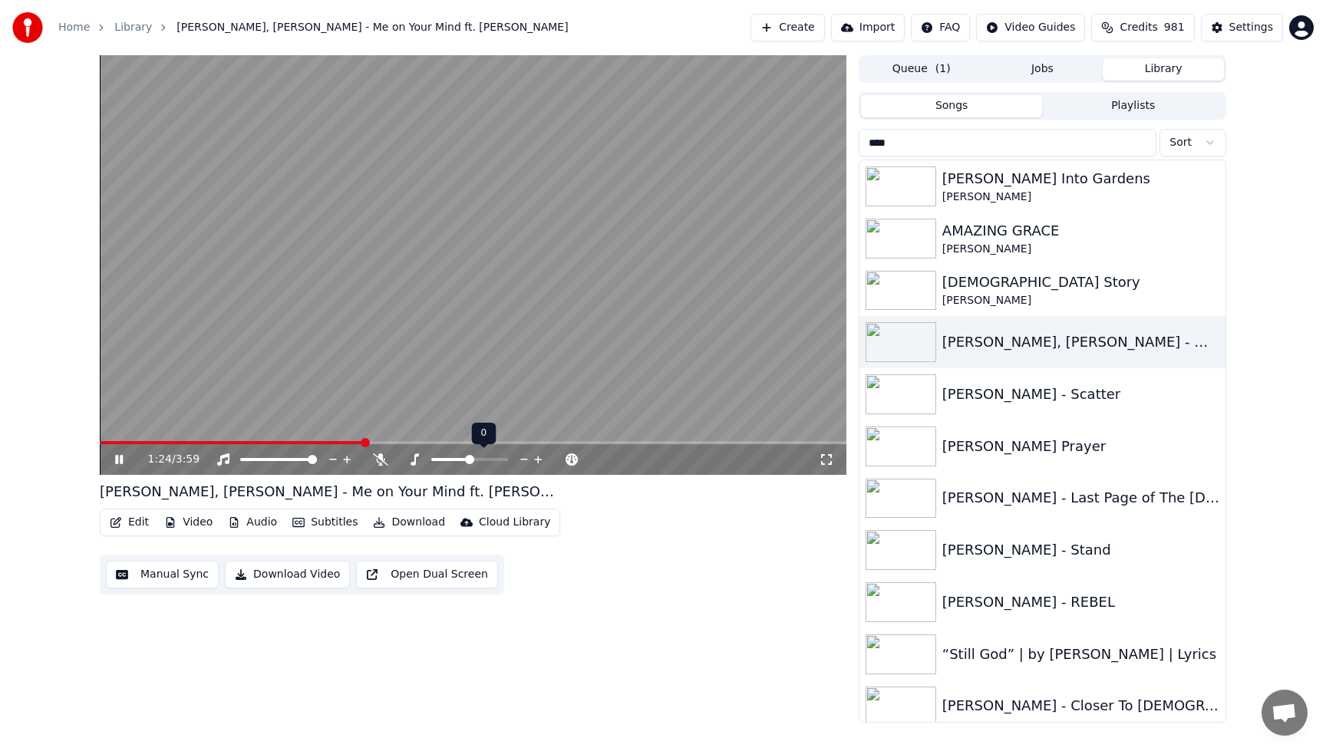
click at [522, 460] on icon at bounding box center [524, 460] width 8 height 2
click at [539, 456] on icon at bounding box center [538, 459] width 15 height 15
click at [485, 229] on video at bounding box center [473, 265] width 747 height 420
click at [1013, 574] on div "[PERSON_NAME] - Stand" at bounding box center [1042, 550] width 366 height 52
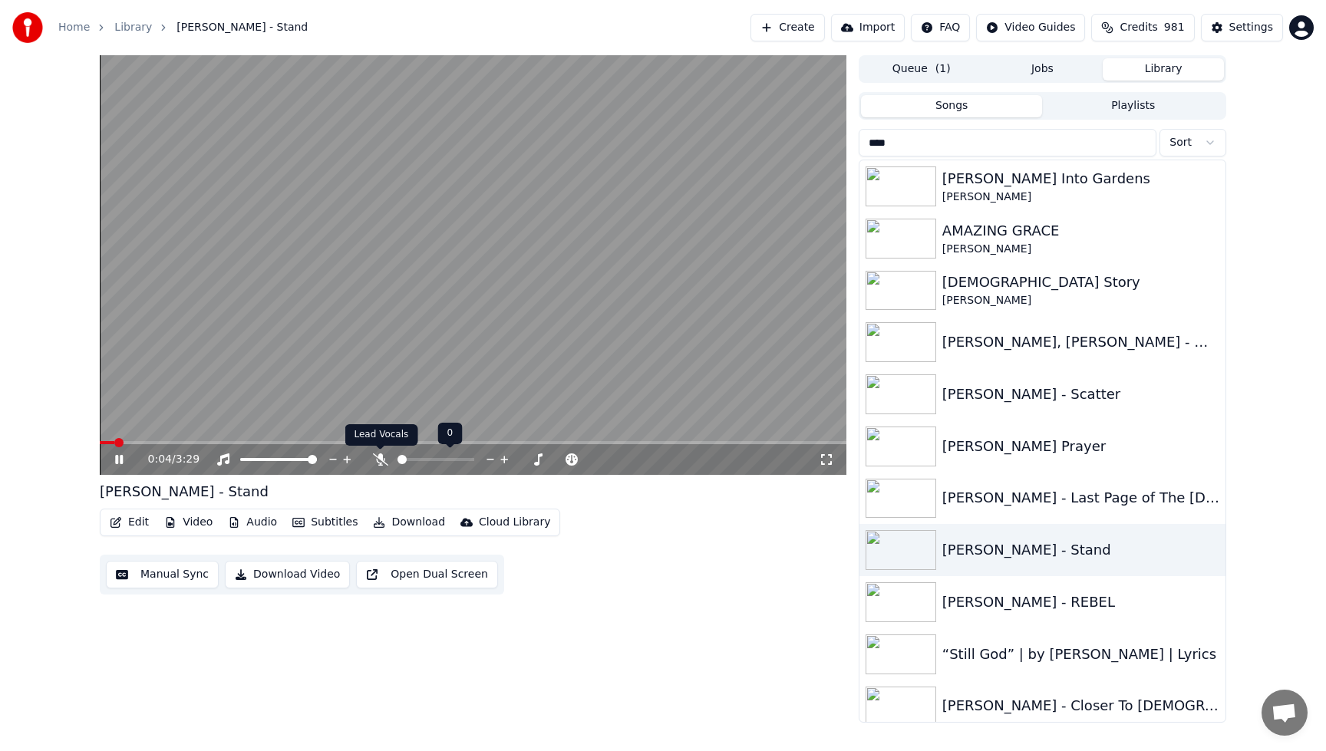
click at [381, 458] on icon at bounding box center [380, 459] width 15 height 12
click at [352, 176] on video at bounding box center [473, 265] width 747 height 420
